Goal: Check status: Check status

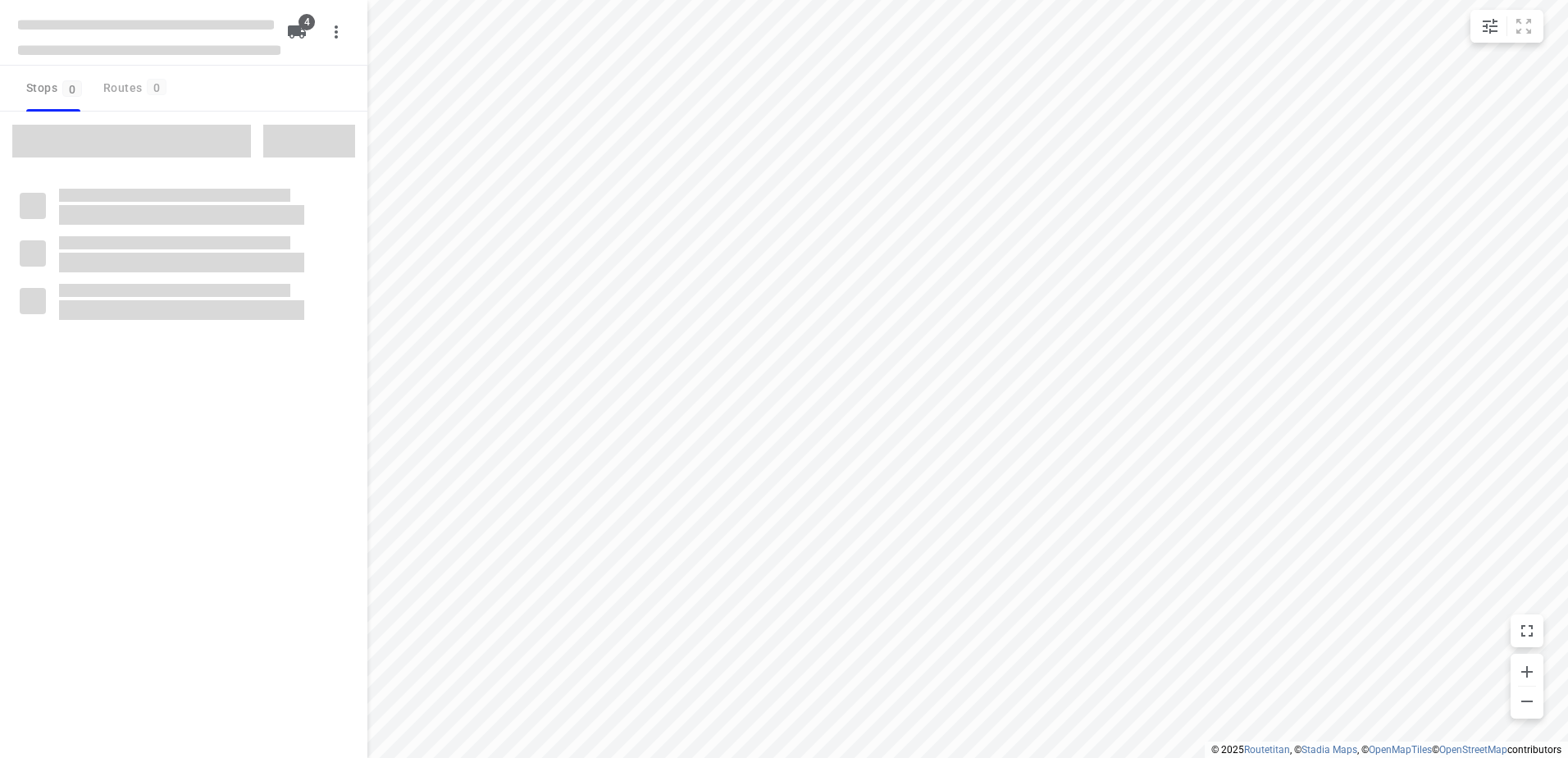
checkbox input "true"
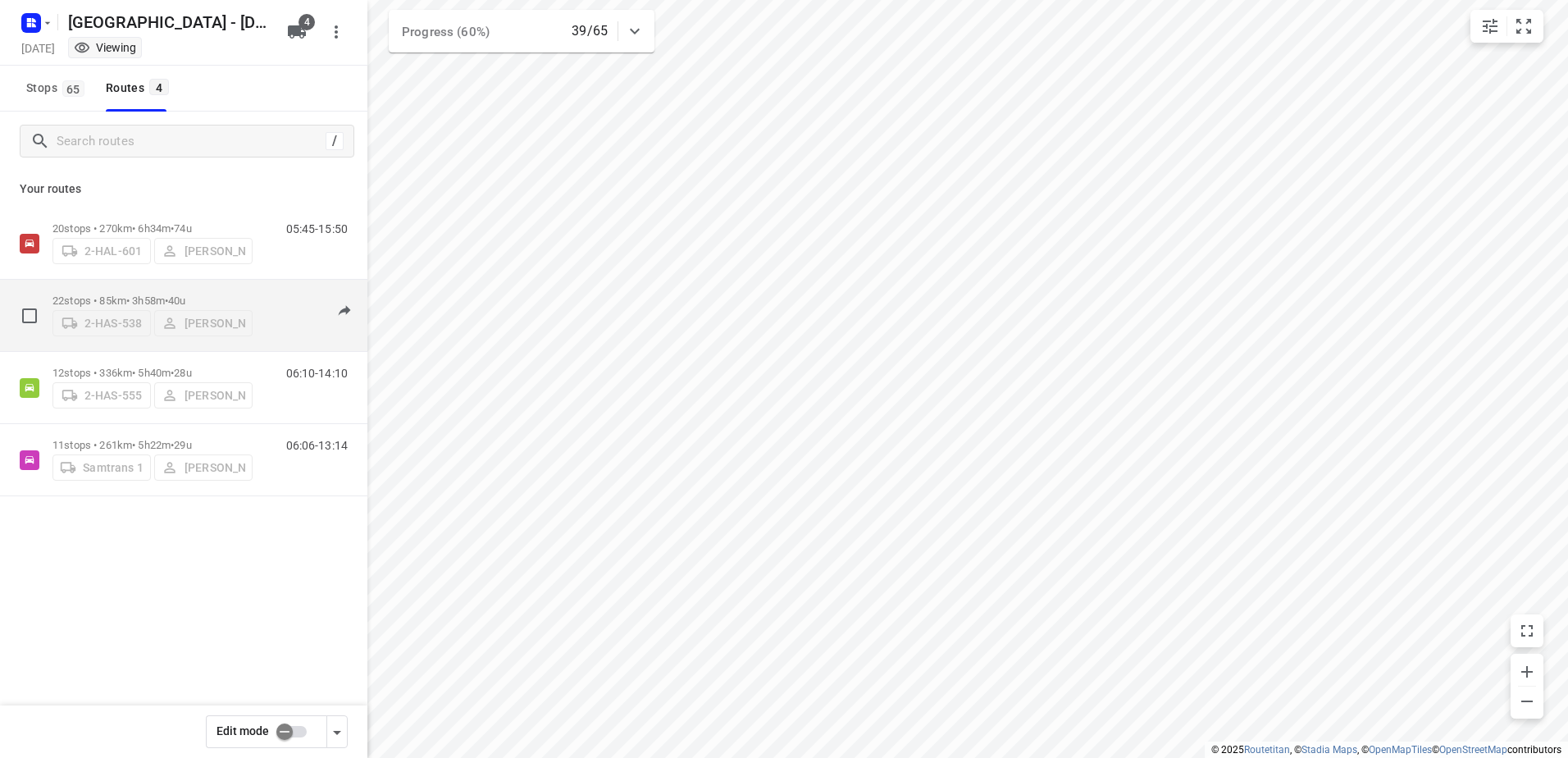
click at [128, 287] on div "22 stops • 85km • 3h58m • 40u 2-HAS-538 [PERSON_NAME]" at bounding box center [152, 315] width 200 height 58
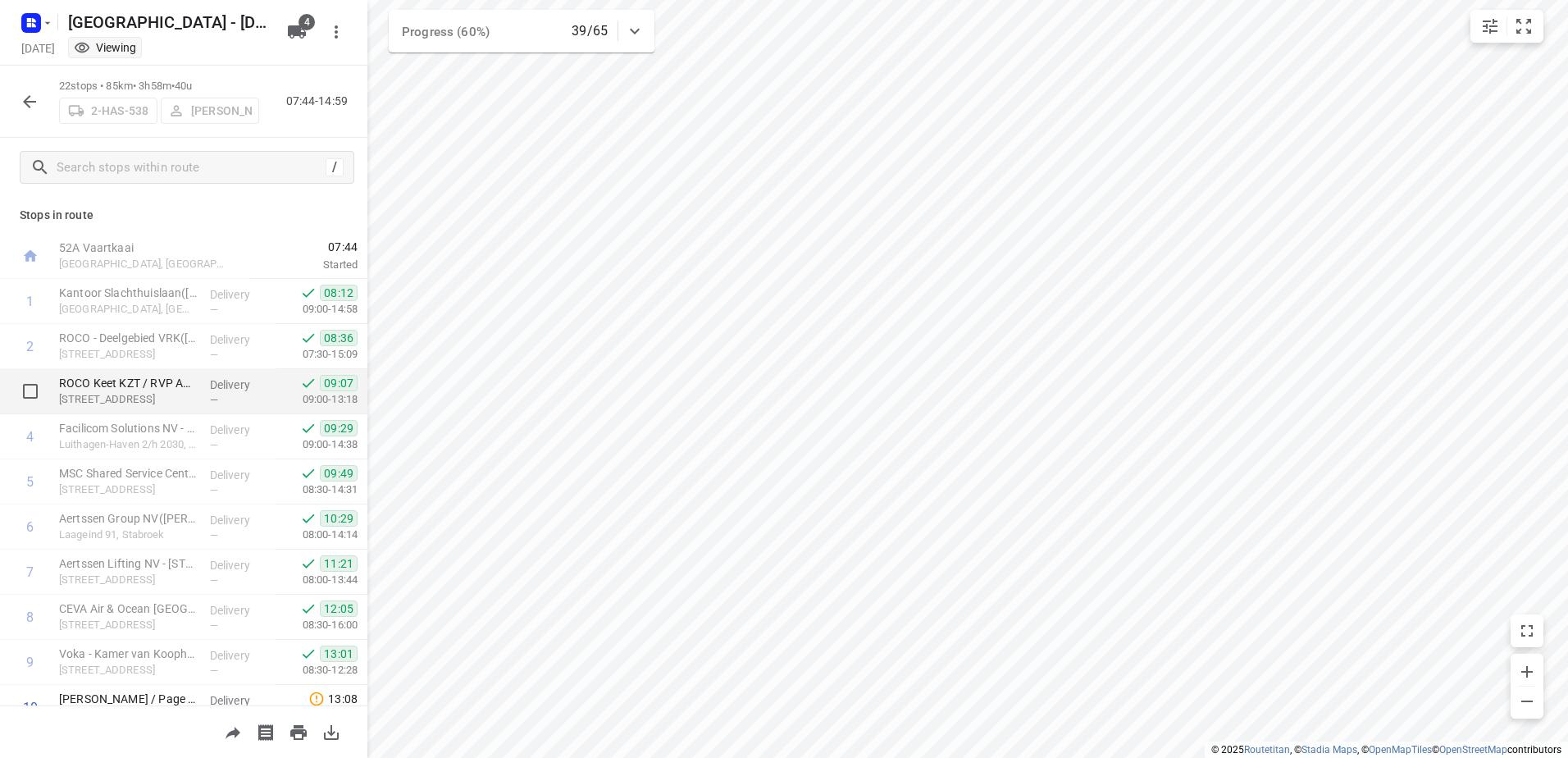
click at [352, 370] on div "09:07 09:00-13:18" at bounding box center [322, 392] width 91 height 46
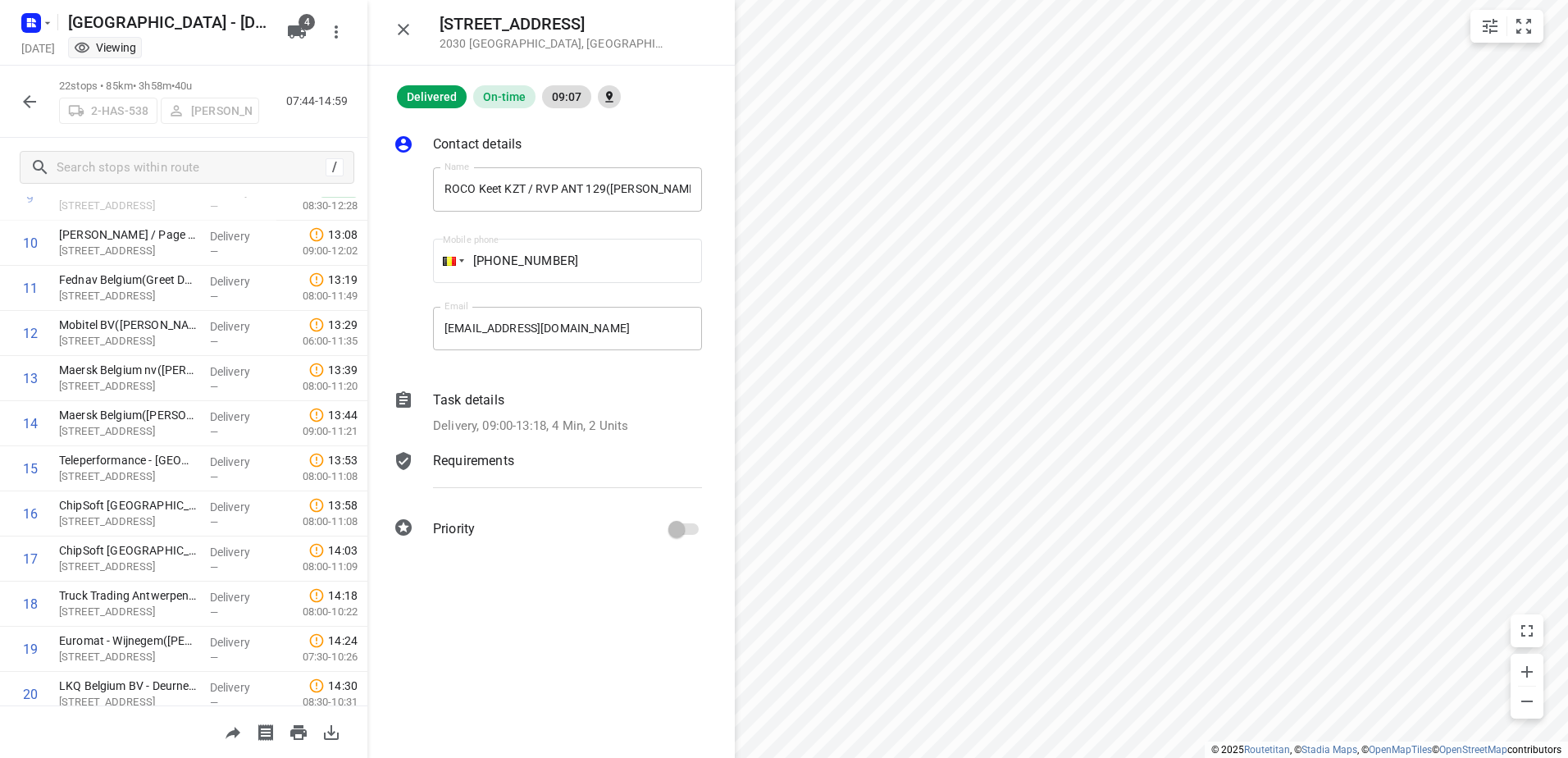
scroll to position [477, 0]
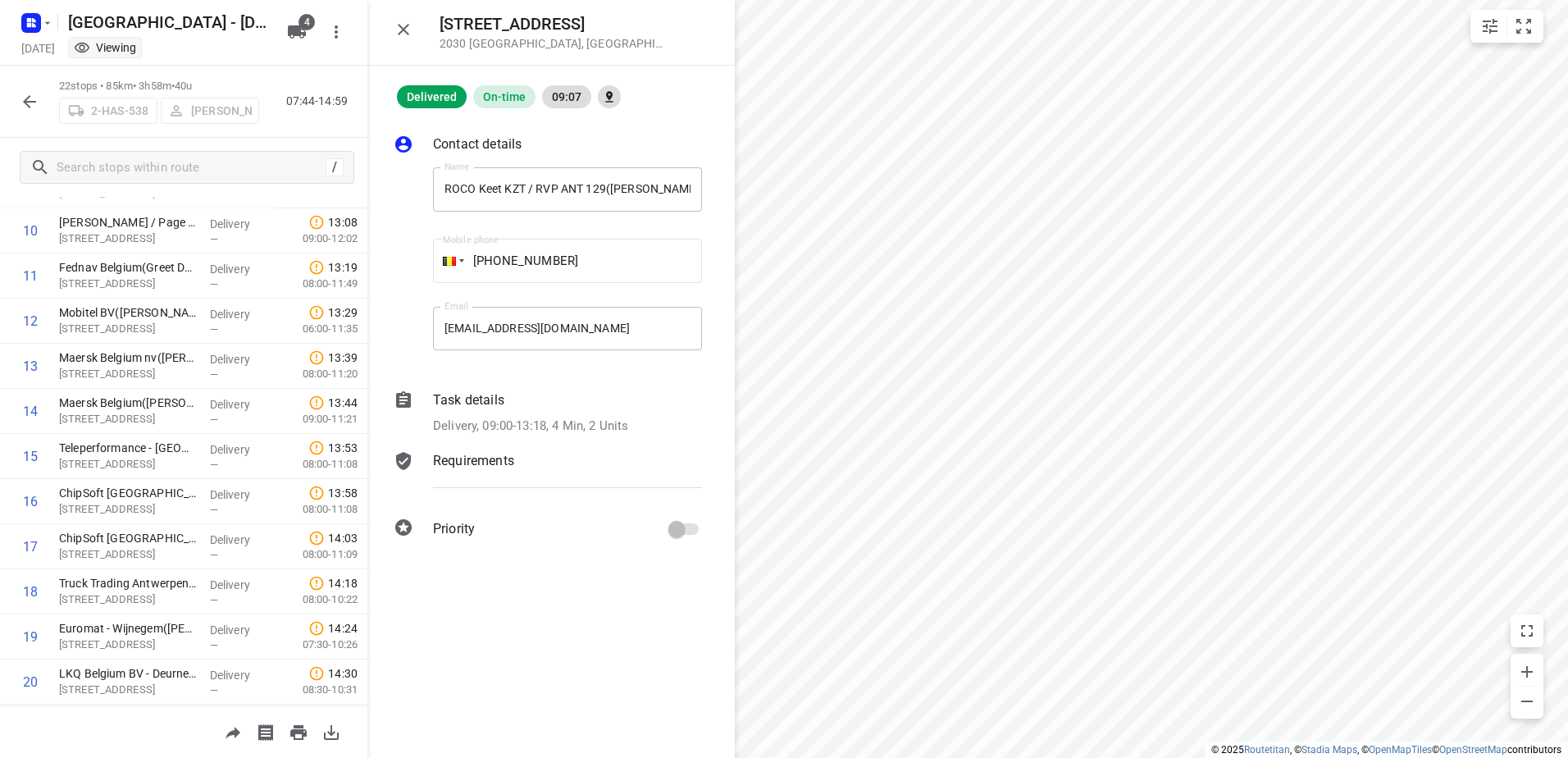
drag, startPoint x: 385, startPoint y: 574, endPoint x: 393, endPoint y: 437, distance: 137.2
click at [393, 437] on div "Delivered On-time 09:07 Contact details Name [PERSON_NAME] KZT / RVP ANT 129([P…" at bounding box center [552, 412] width 368 height 693
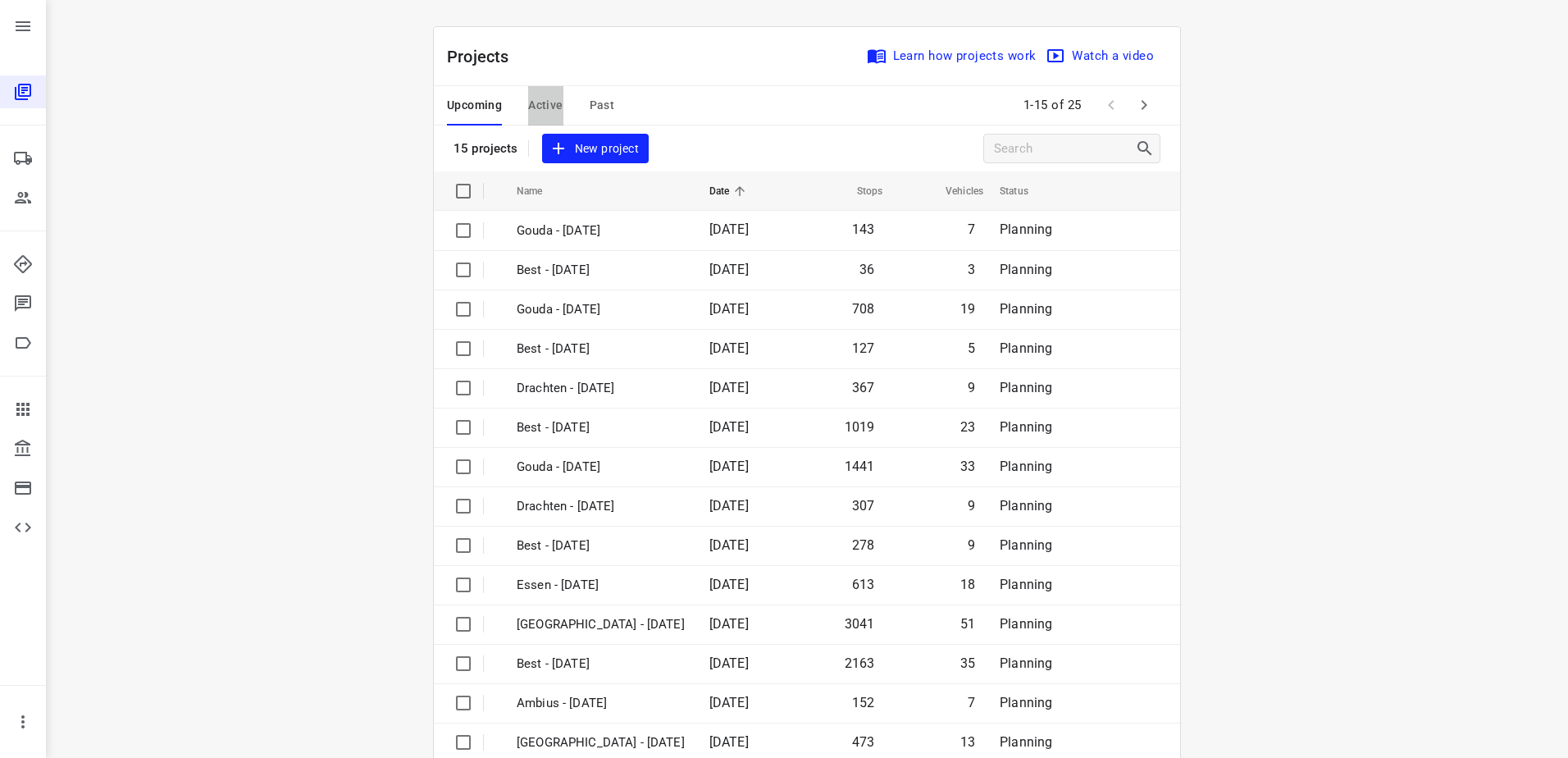
click at [544, 112] on span "Active" at bounding box center [546, 106] width 34 height 21
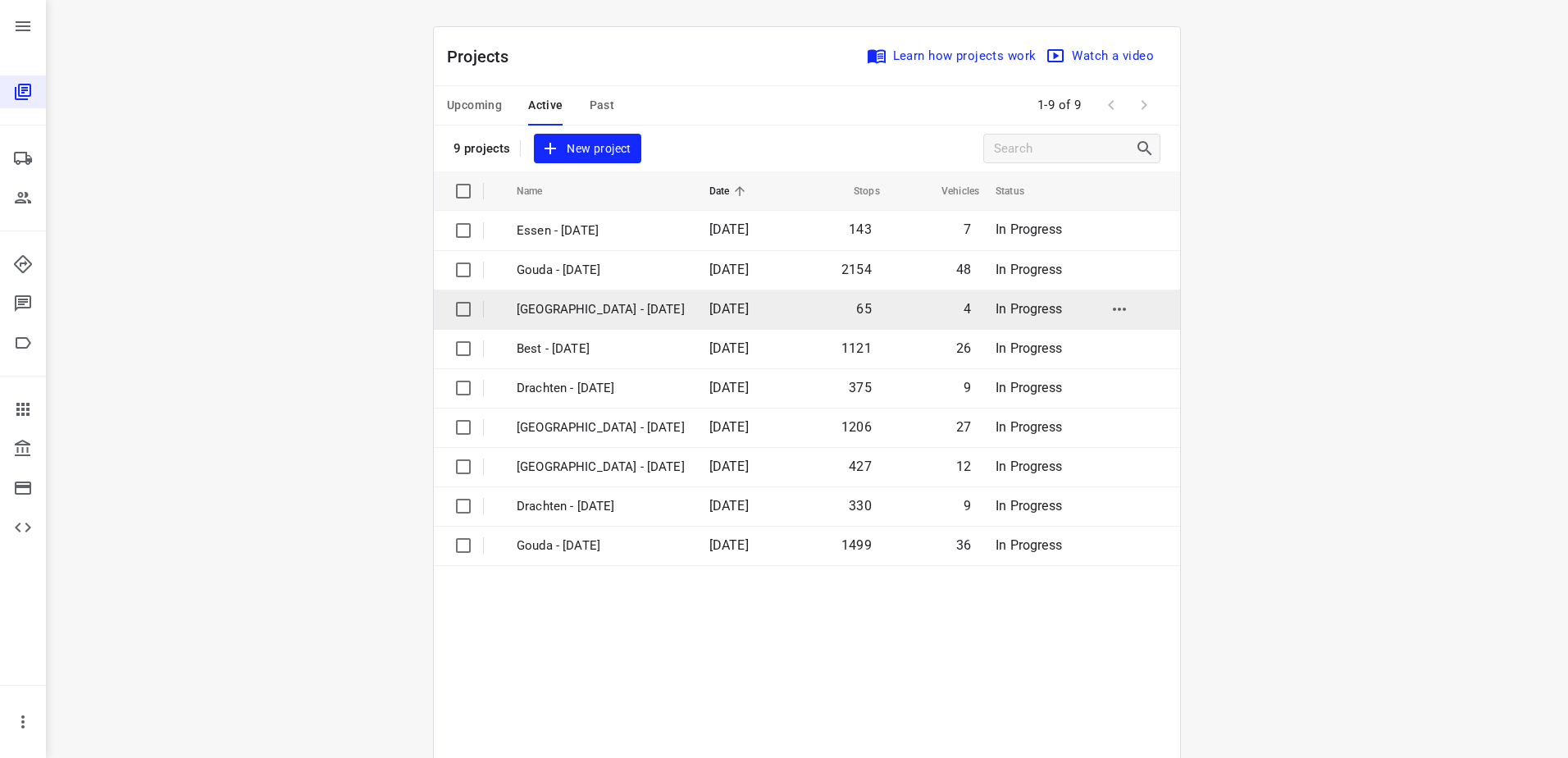
click at [546, 311] on p "[GEOGRAPHIC_DATA] - [DATE]" at bounding box center [601, 309] width 168 height 19
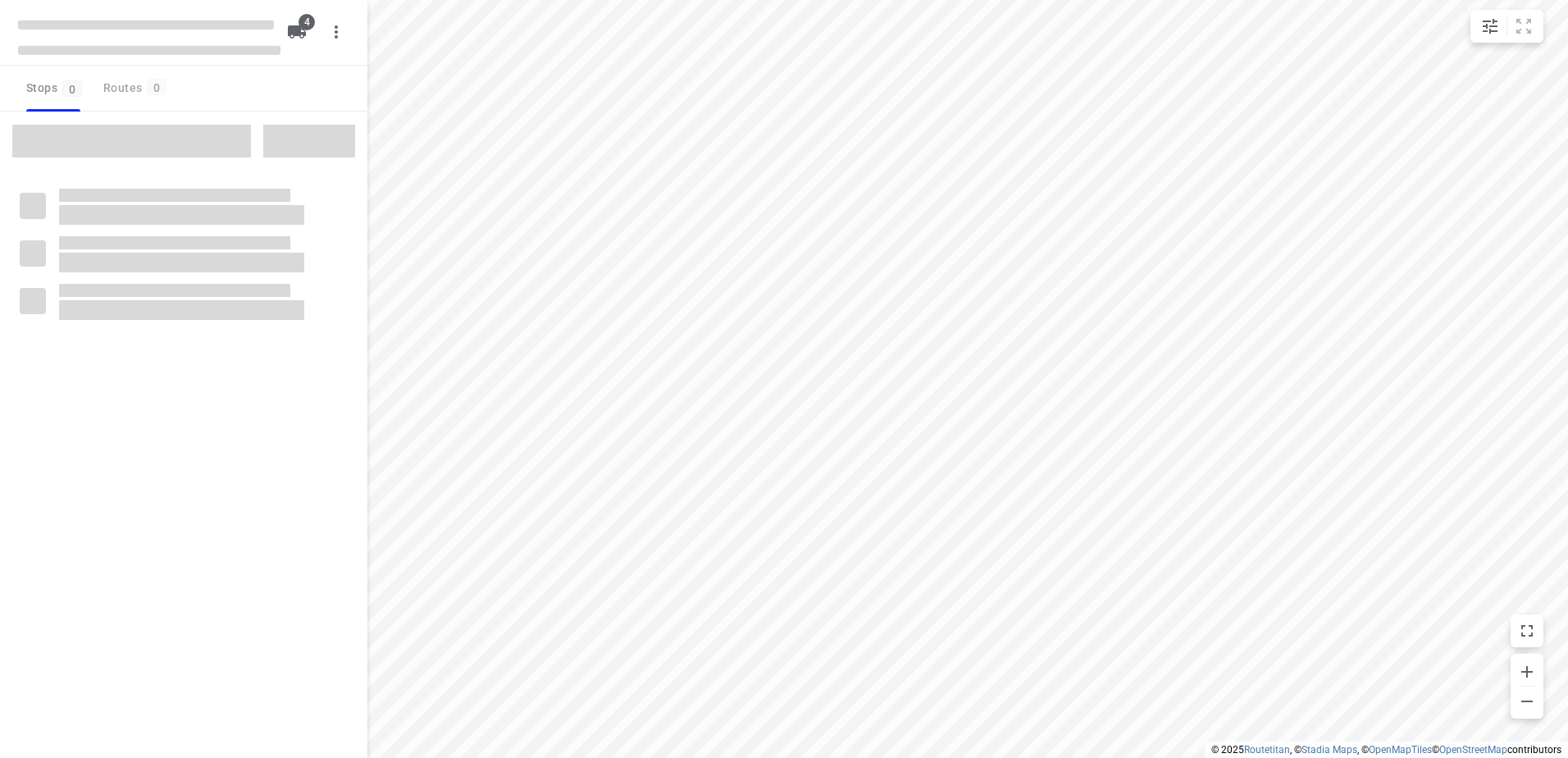
checkbox input "true"
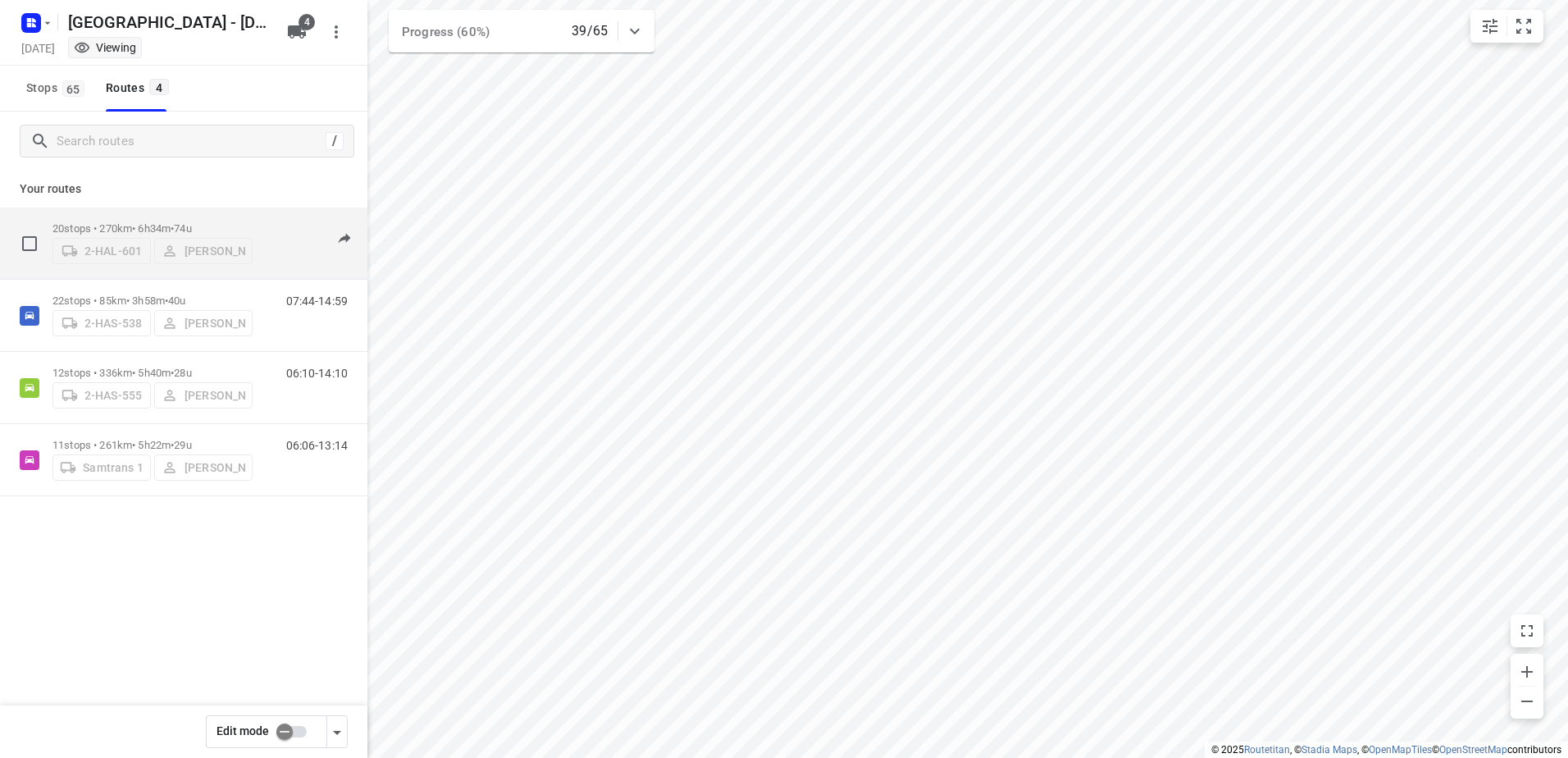
click at [137, 216] on div "20 stops • 270km • 6h34m • 74u 2-HAL-601 [PERSON_NAME]" at bounding box center [152, 243] width 200 height 58
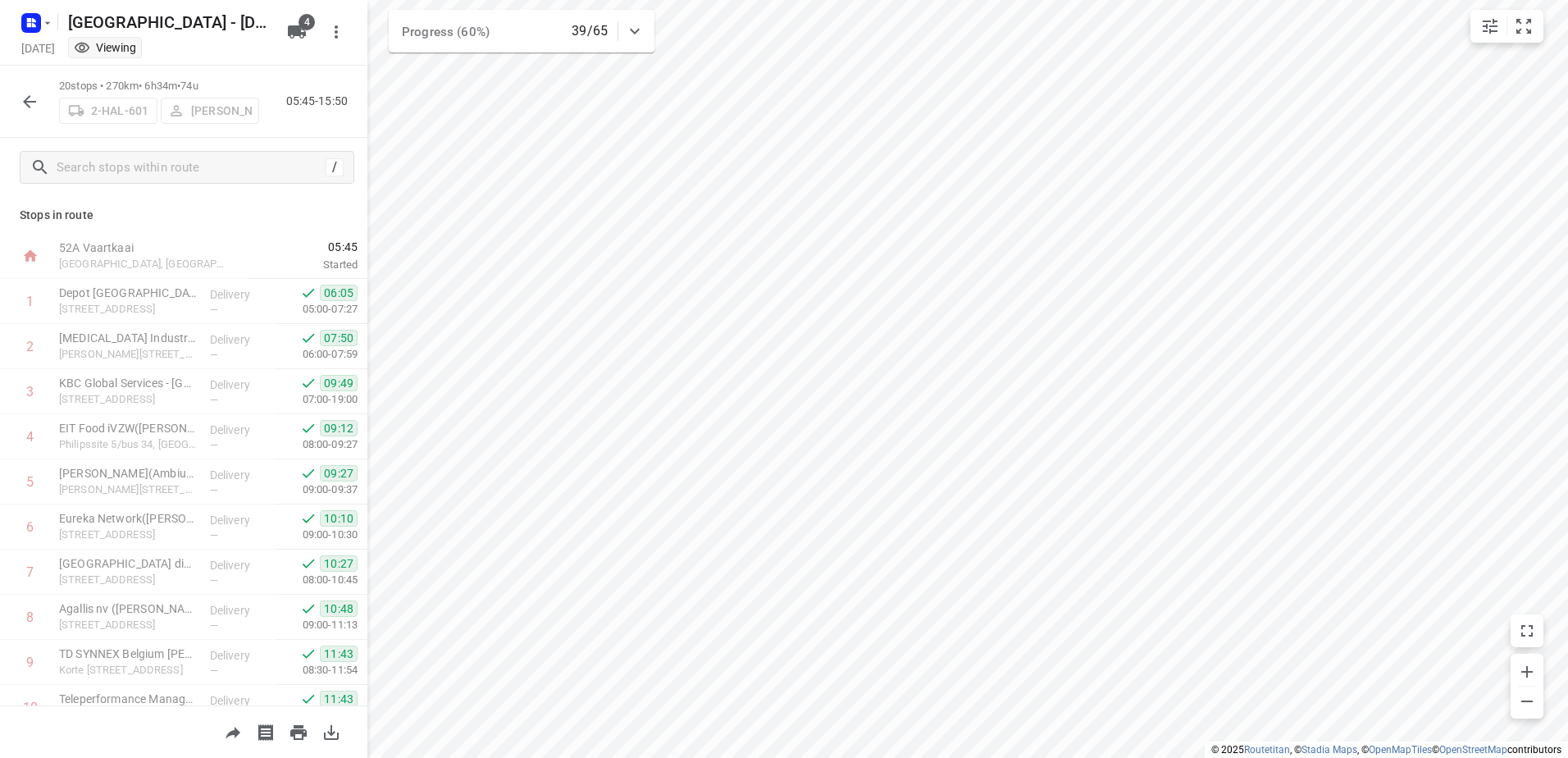
click at [27, 101] on icon "button" at bounding box center [29, 101] width 13 height 13
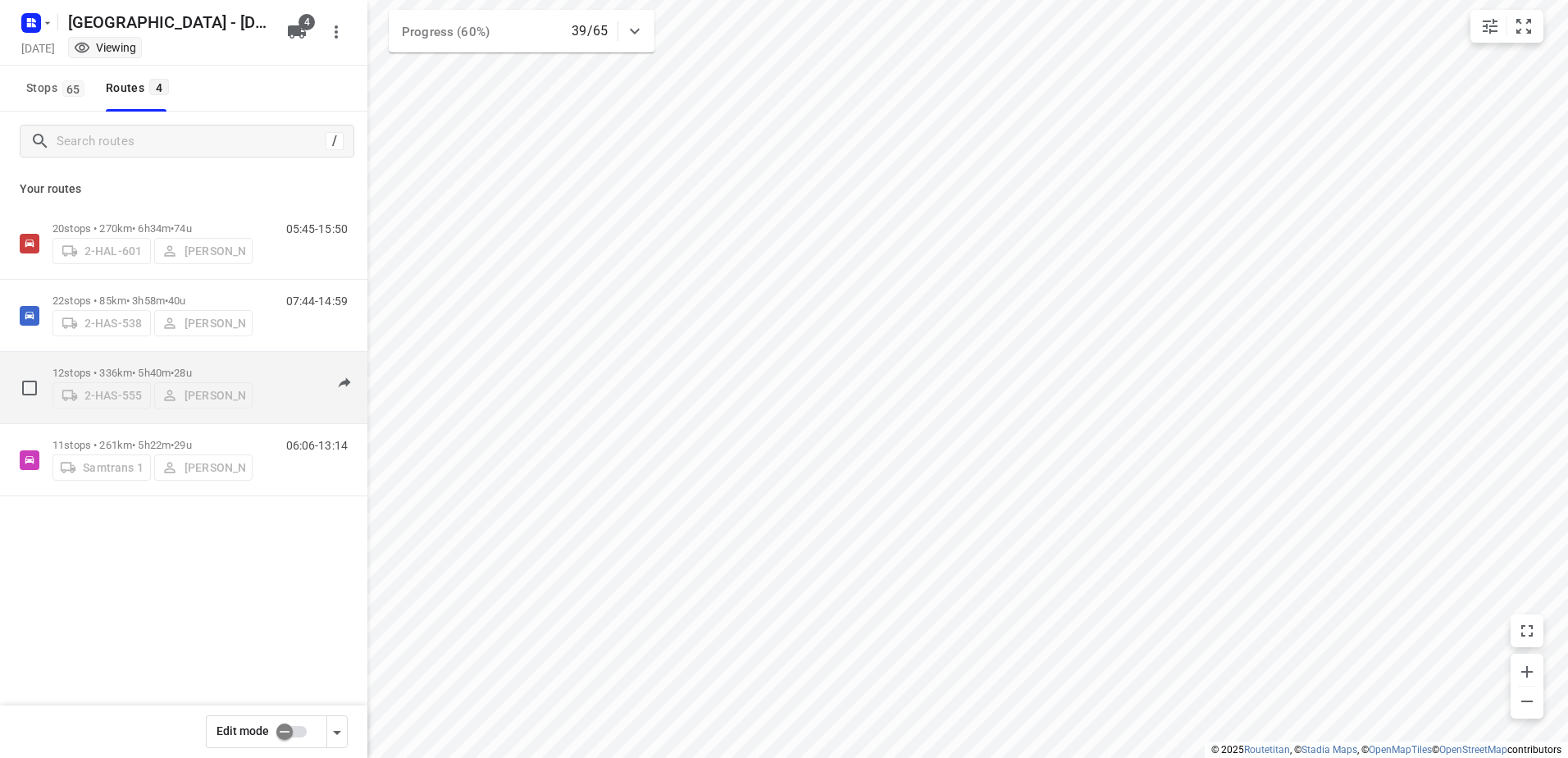
click at [95, 367] on p "12 stops • 336km • 5h40m • 28u" at bounding box center [152, 373] width 200 height 12
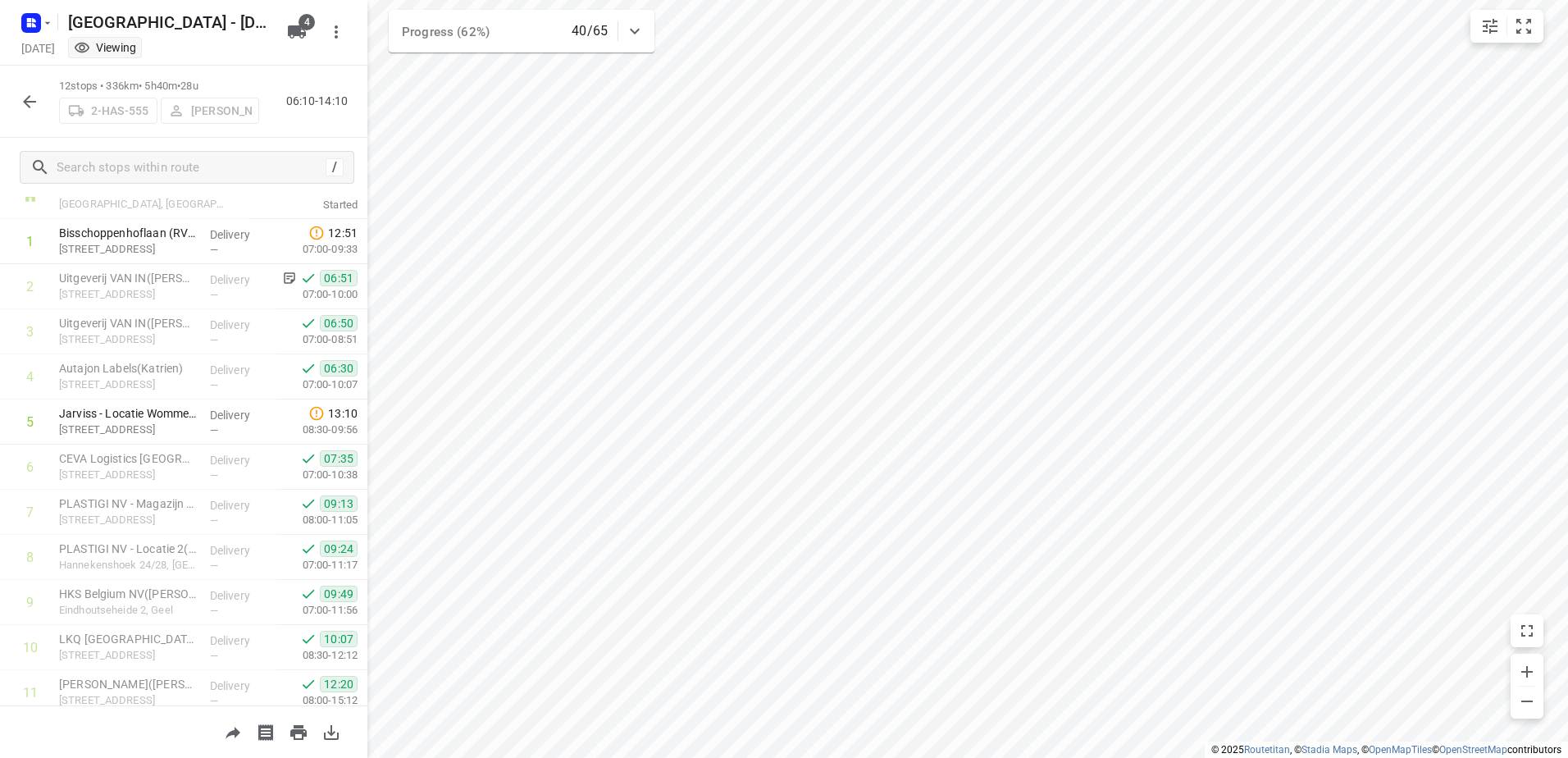
scroll to position [160, 0]
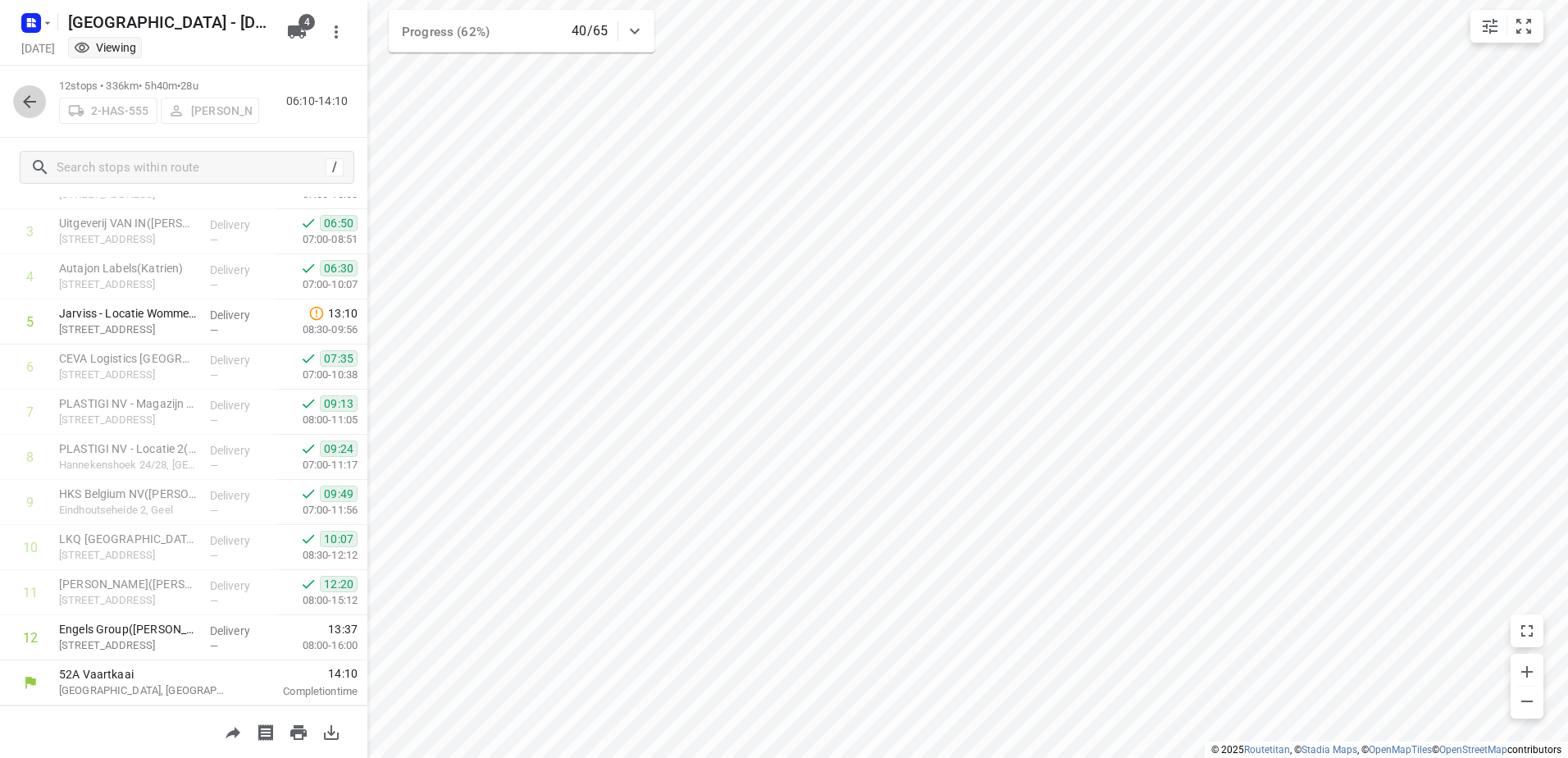
click at [32, 107] on icon "button" at bounding box center [29, 101] width 20 height 20
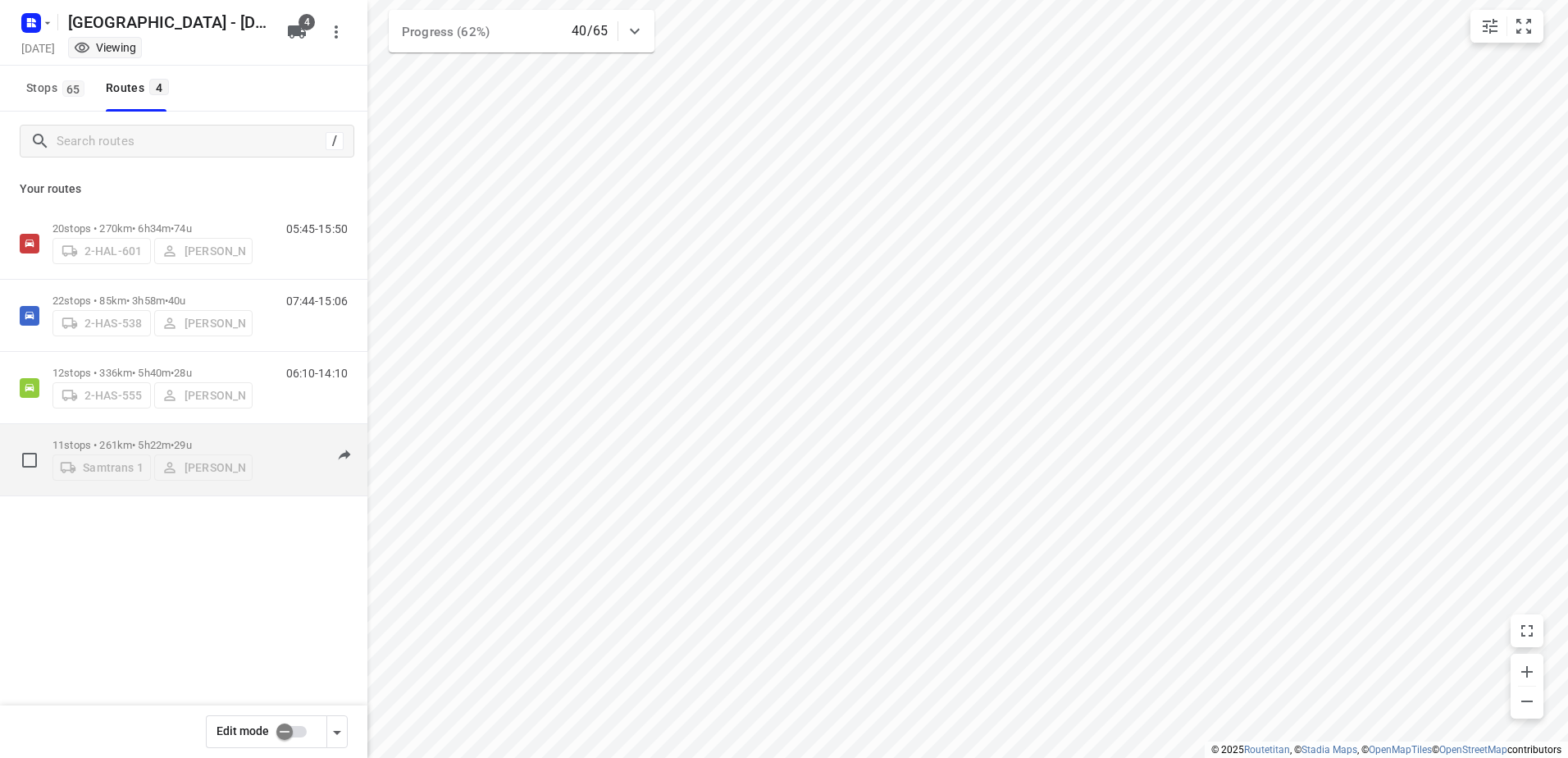
click at [174, 439] on p "11 stops • 261km • 5h22m • 29u" at bounding box center [152, 445] width 200 height 12
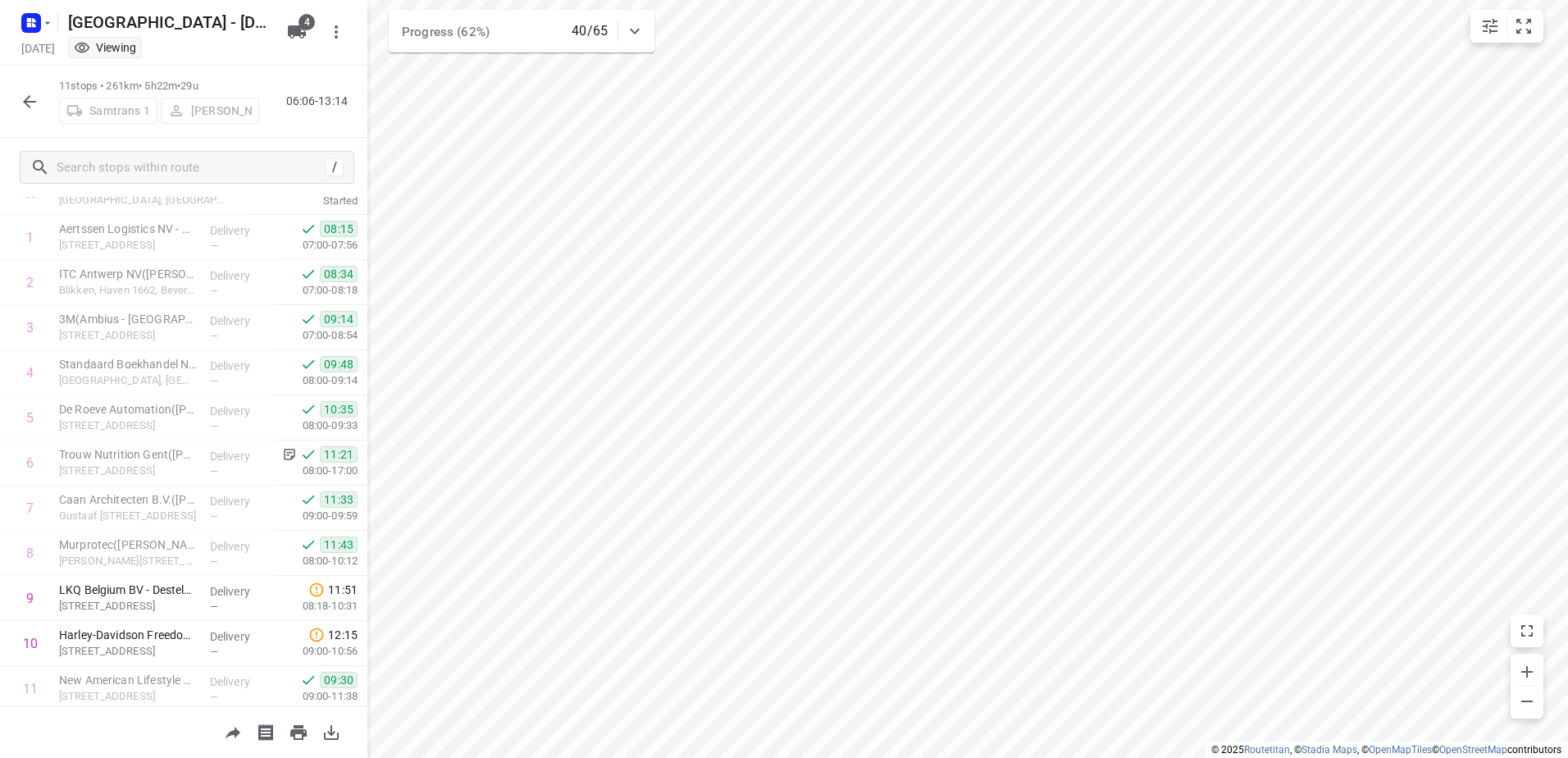
scroll to position [70, 0]
